Goal: Transaction & Acquisition: Subscribe to service/newsletter

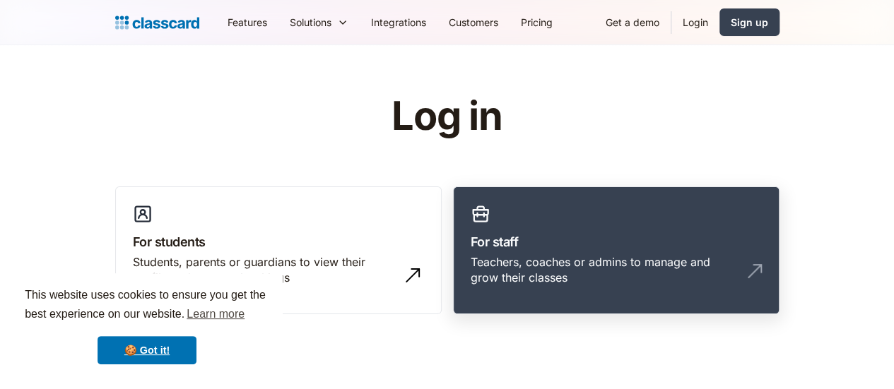
click at [547, 248] on h3 "For staff" at bounding box center [615, 241] width 291 height 19
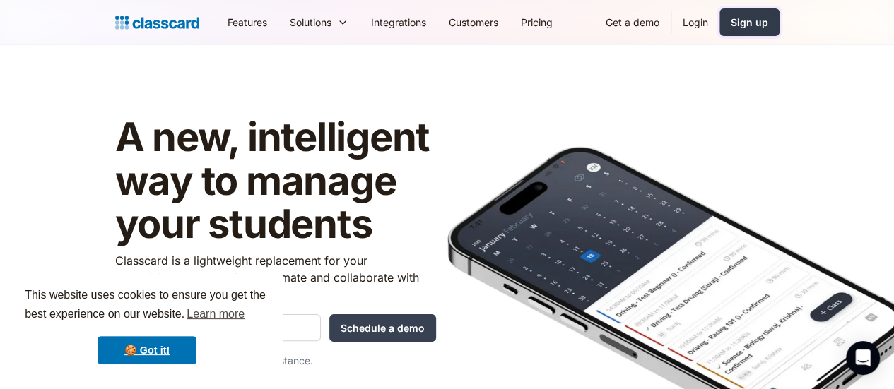
click at [768, 23] on div "Sign up" at bounding box center [748, 22] width 37 height 15
